Goal: Task Accomplishment & Management: Manage account settings

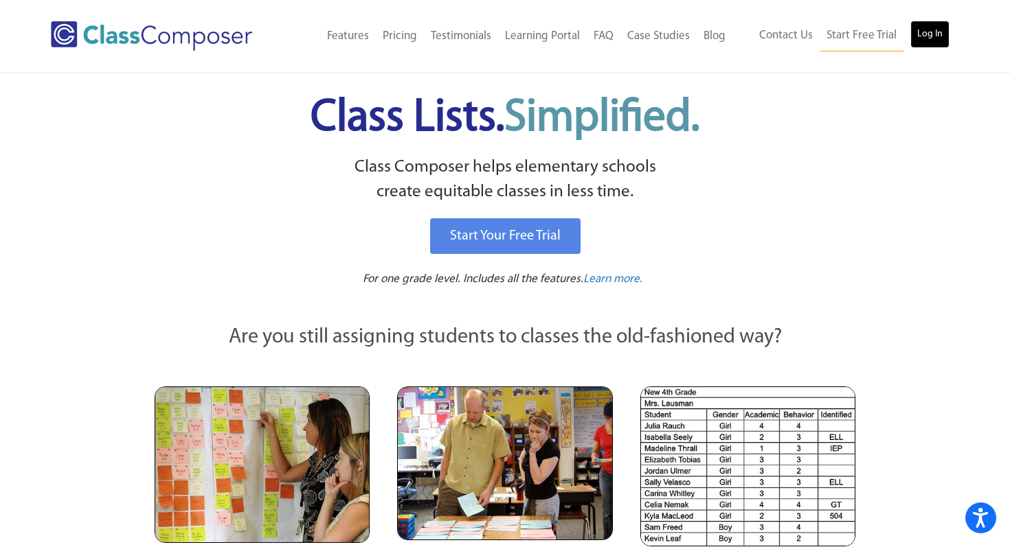
click at [929, 38] on link "Log In" at bounding box center [929, 34] width 39 height 27
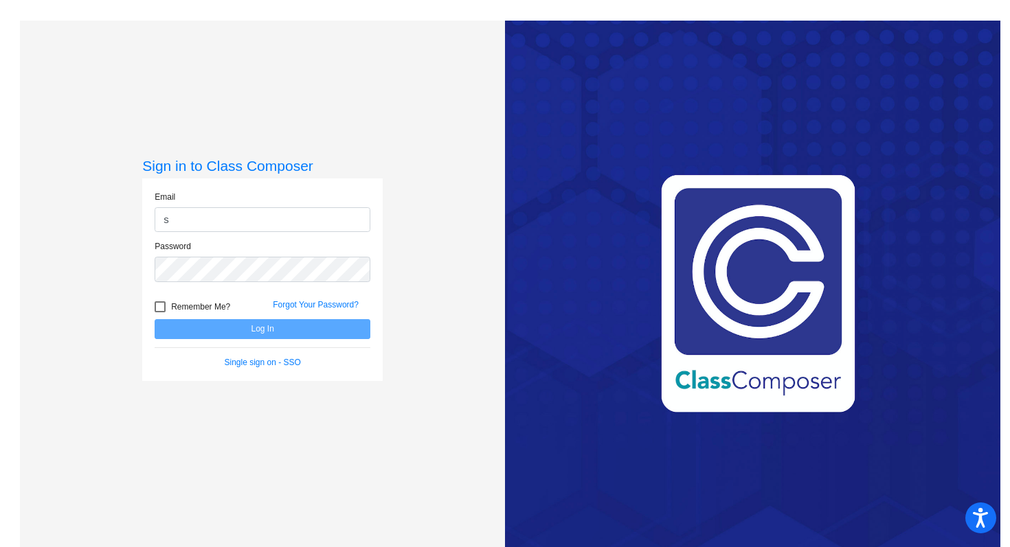
type input "[PERSON_NAME][EMAIL_ADDRESS][PERSON_NAME][DOMAIN_NAME]"
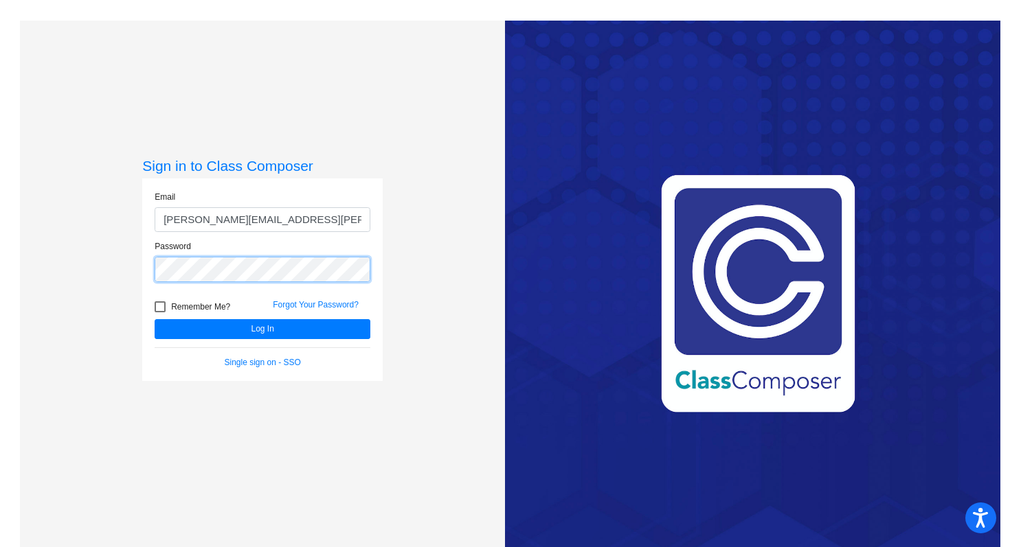
click at [155, 319] on button "Log In" at bounding box center [263, 329] width 216 height 20
